Goal: Task Accomplishment & Management: Use online tool/utility

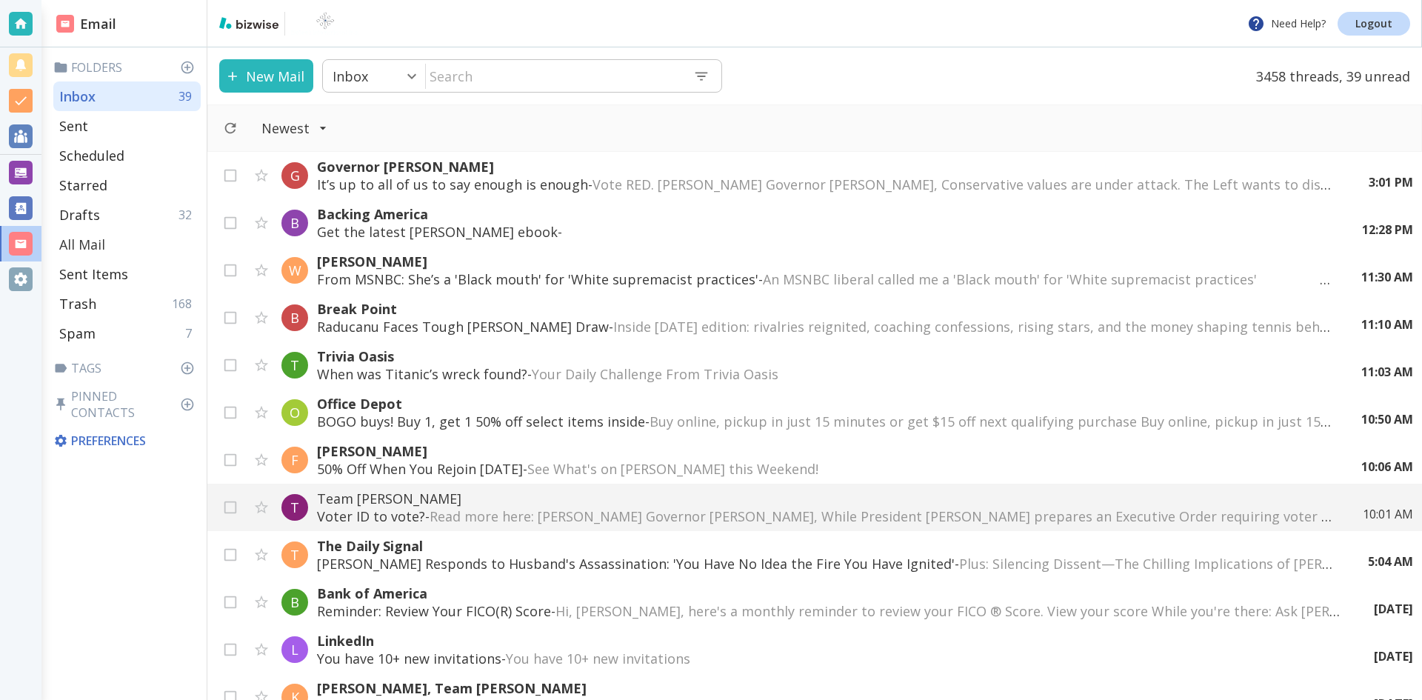
click at [90, 243] on p "All Mail" at bounding box center [82, 245] width 46 height 18
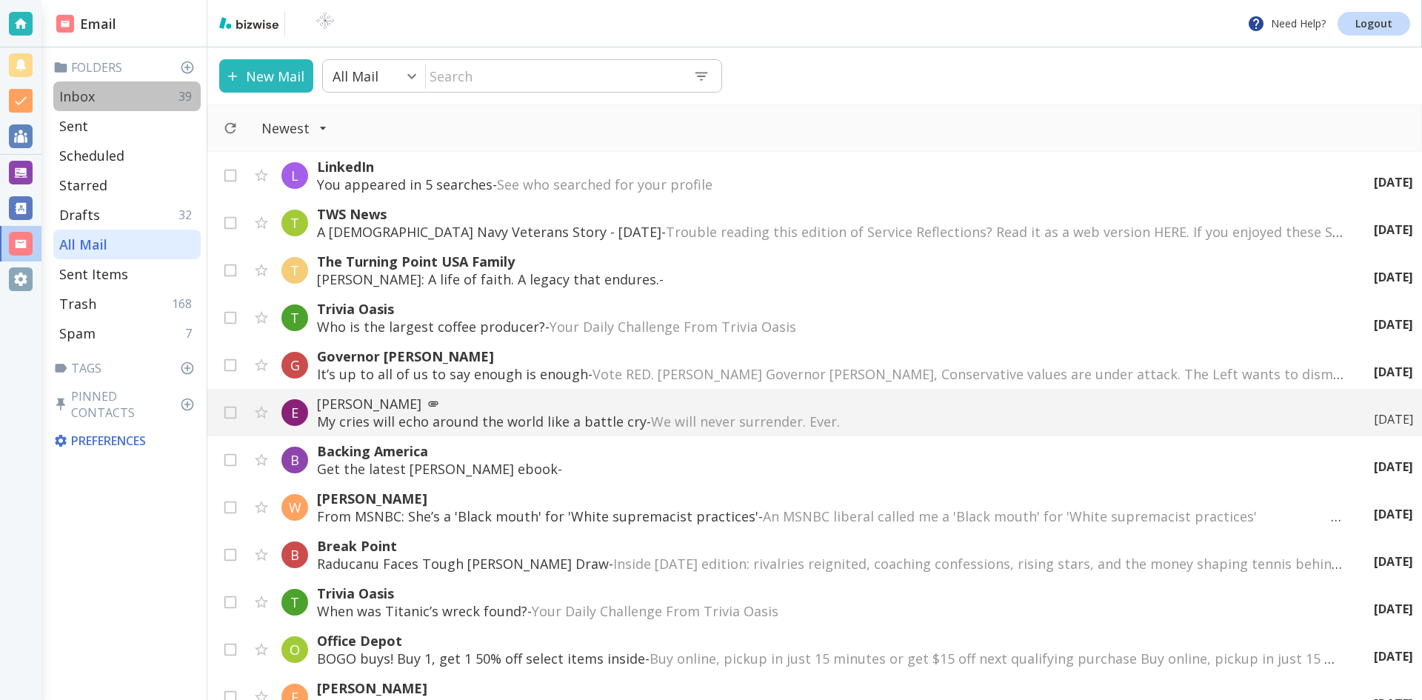
click at [87, 92] on p "Inbox" at bounding box center [77, 96] width 36 height 18
type input "0"
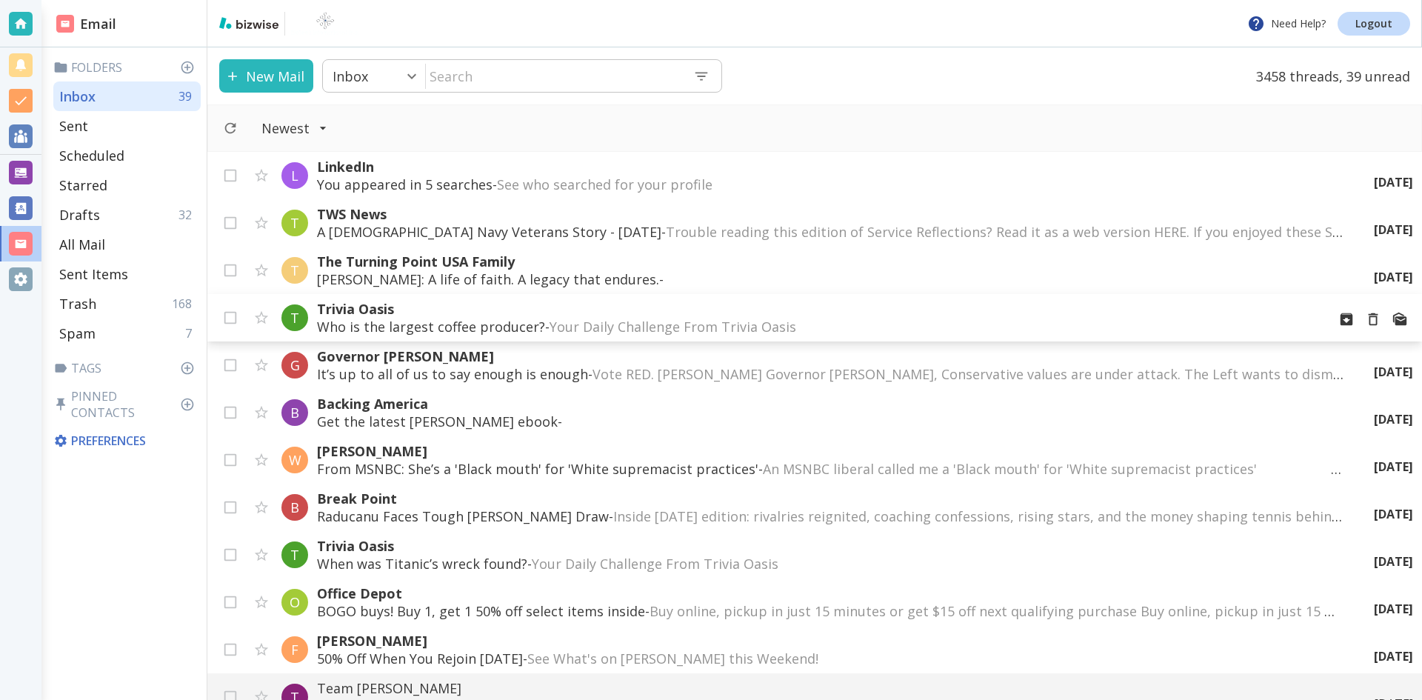
click at [377, 306] on p "Trivia Oasis" at bounding box center [816, 309] width 998 height 18
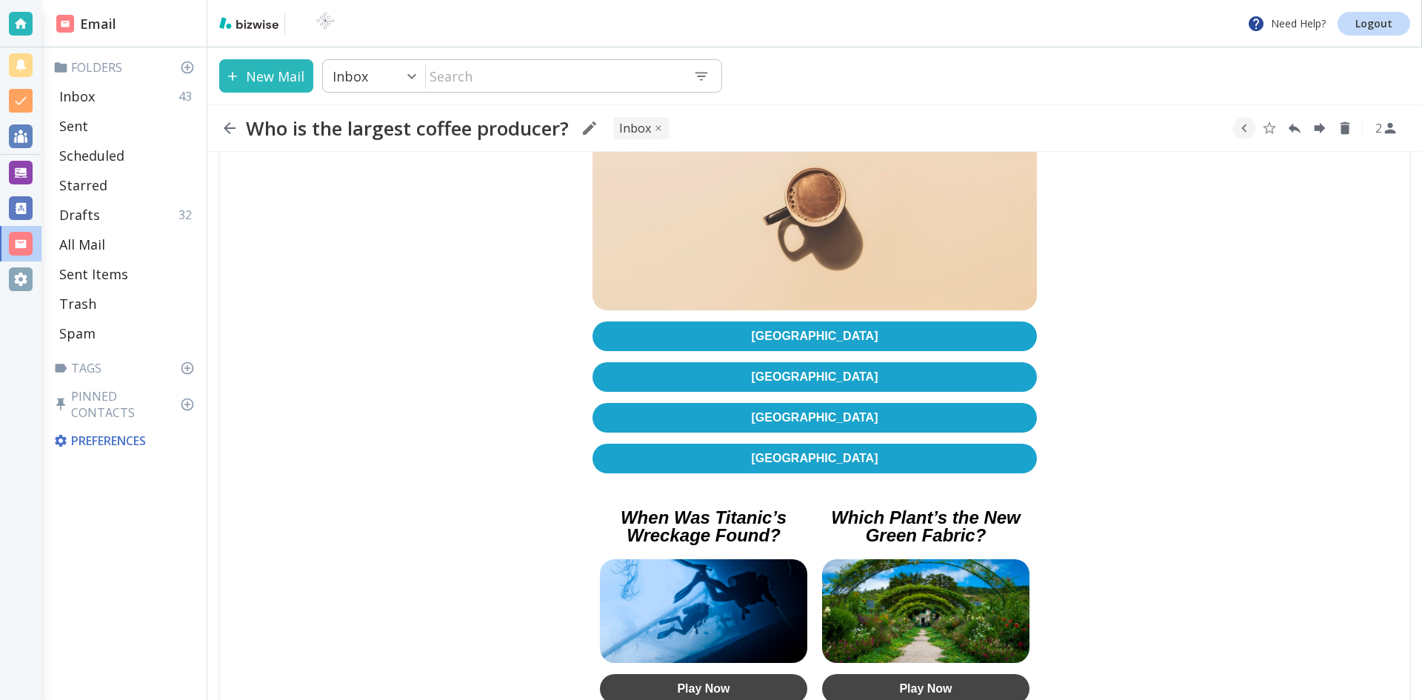
scroll to position [296, 0]
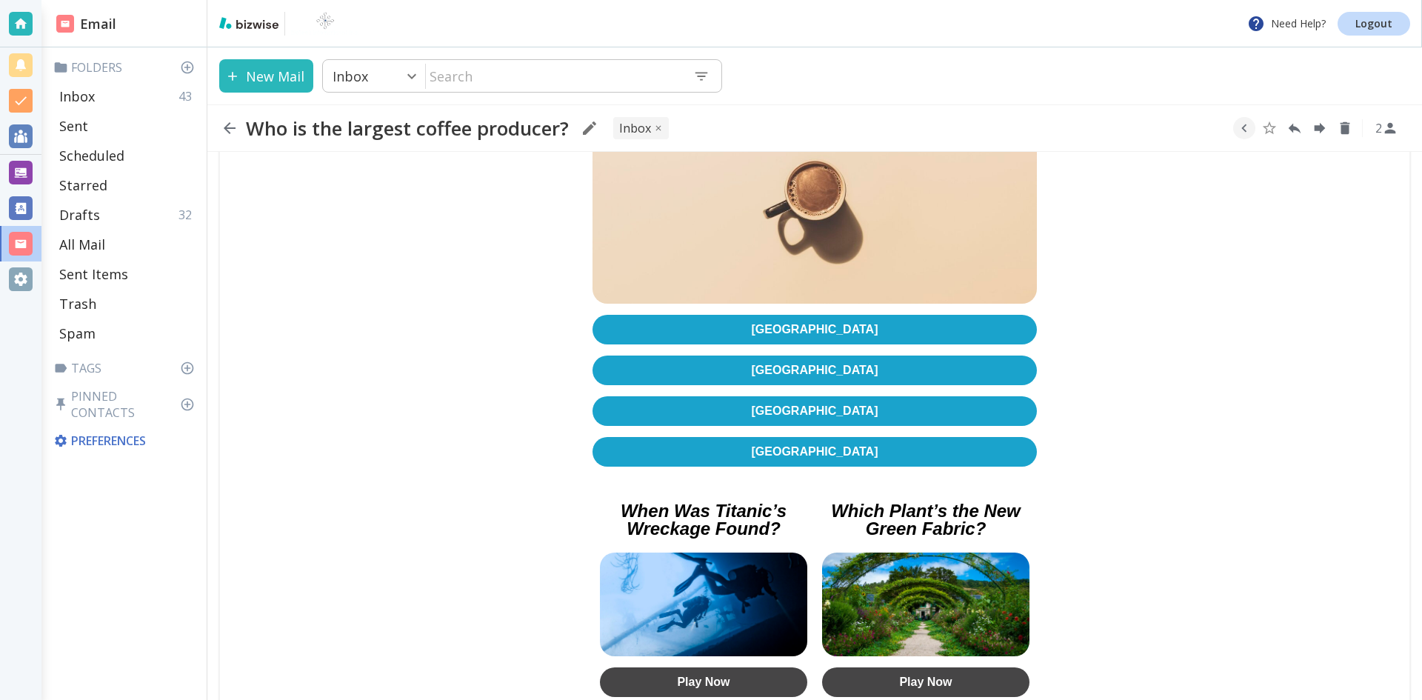
click at [807, 444] on link "[GEOGRAPHIC_DATA]" at bounding box center [814, 452] width 444 height 30
click at [229, 126] on icon "button" at bounding box center [230, 128] width 18 height 18
